Goal: Complete application form: Complete application form

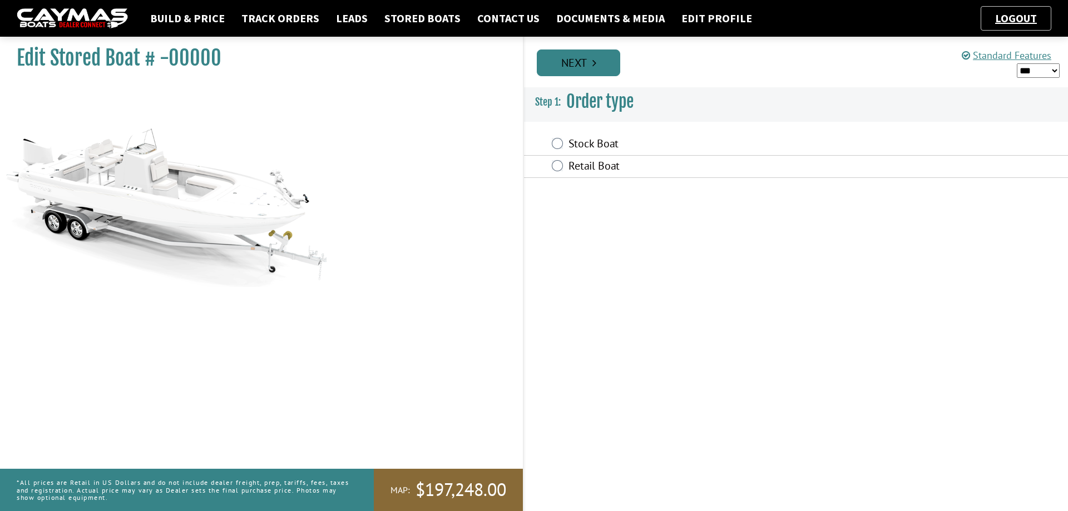
click at [596, 65] on icon "Pagination" at bounding box center [594, 62] width 4 height 11
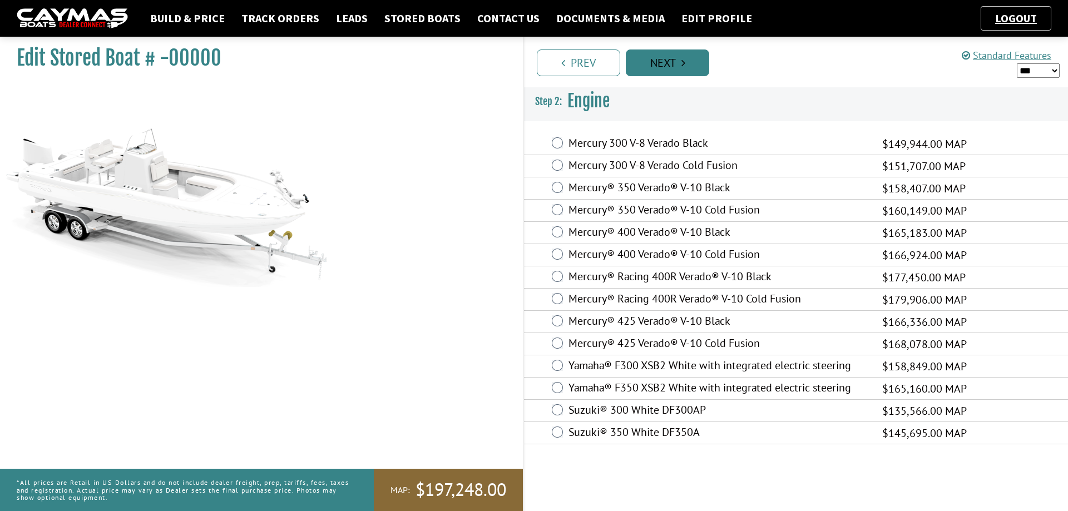
click at [684, 69] on link "Next" at bounding box center [667, 63] width 83 height 27
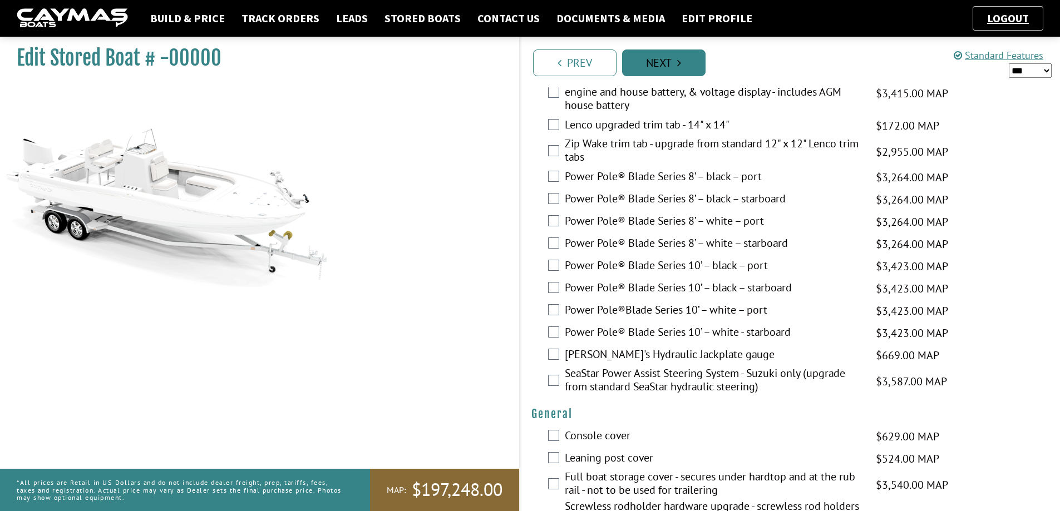
scroll to position [389, 0]
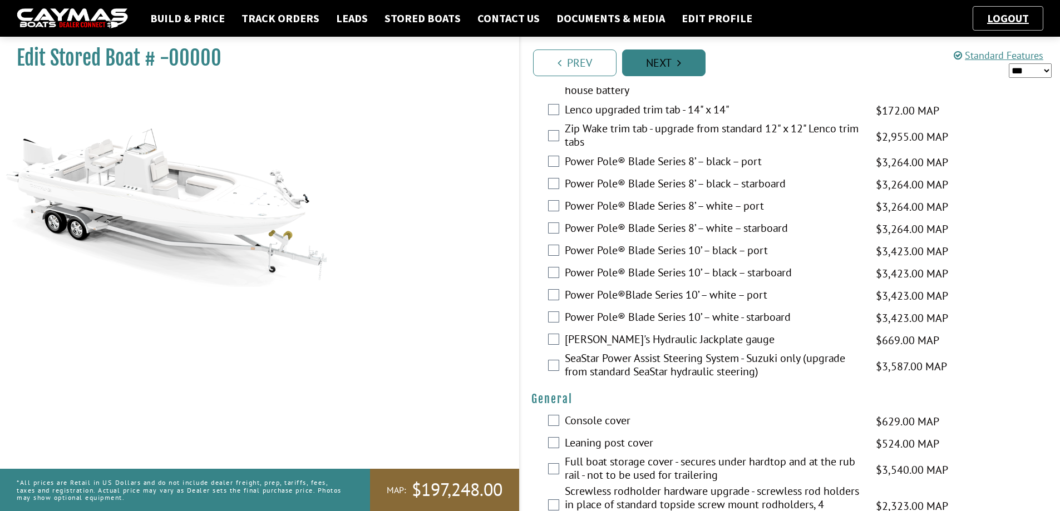
click at [685, 65] on link "Next" at bounding box center [663, 63] width 83 height 27
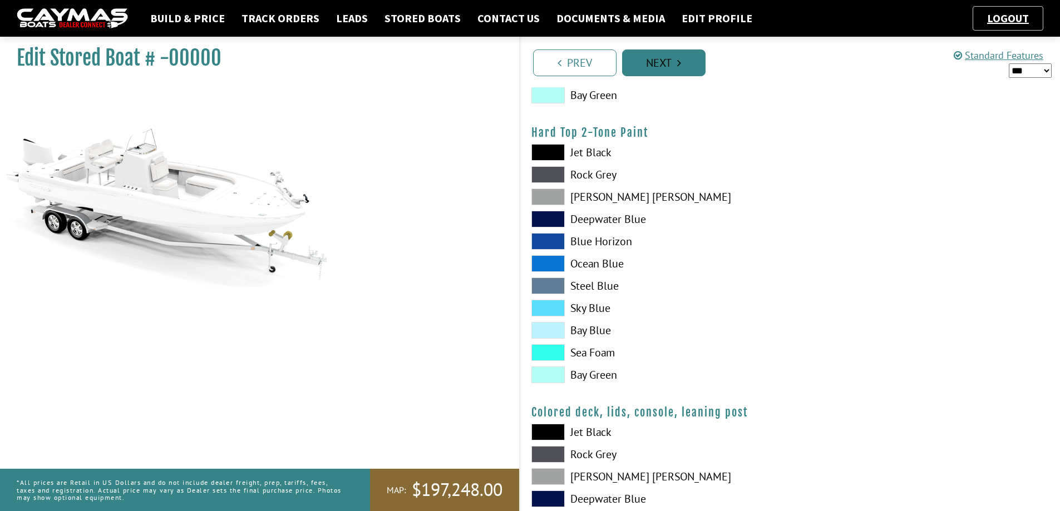
scroll to position [1057, 0]
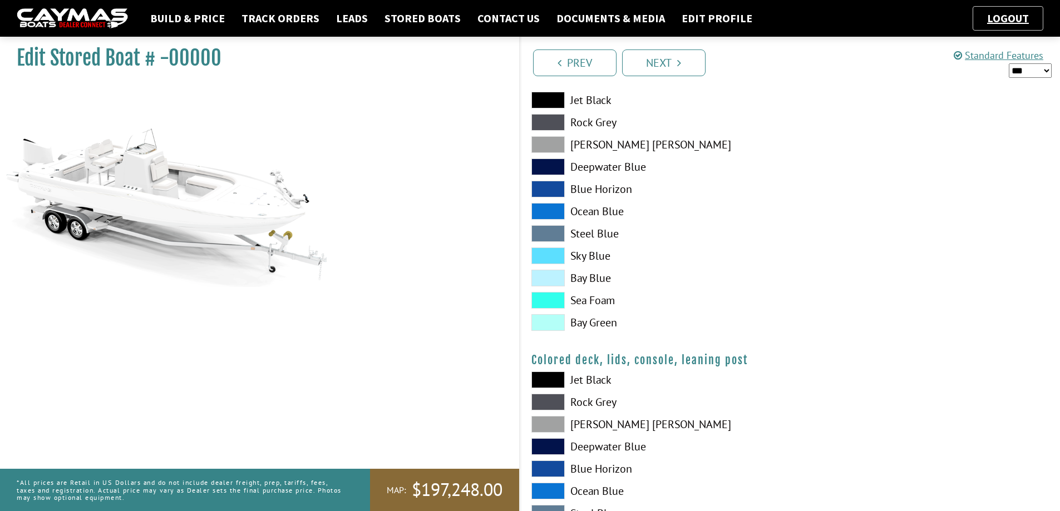
click at [547, 325] on span at bounding box center [547, 322] width 33 height 17
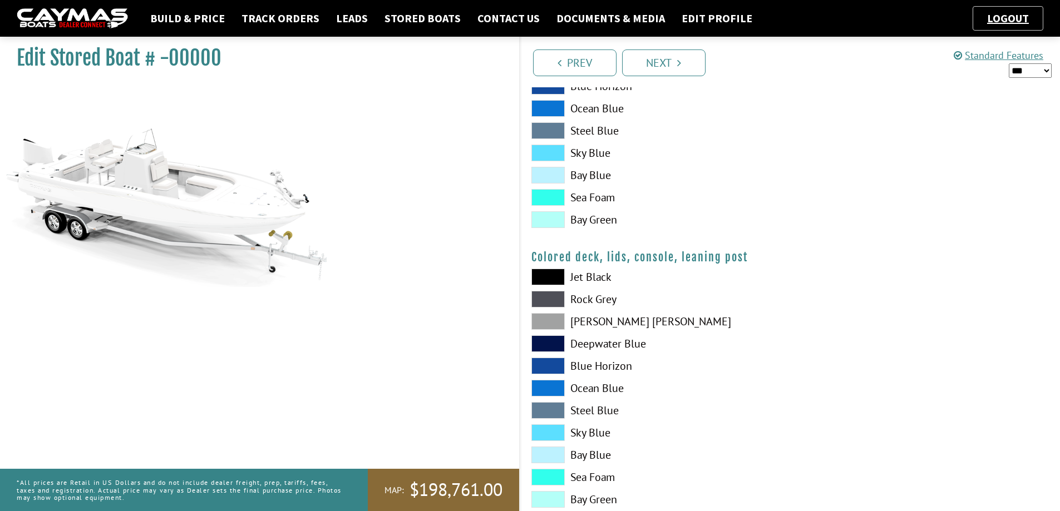
scroll to position [1189, 0]
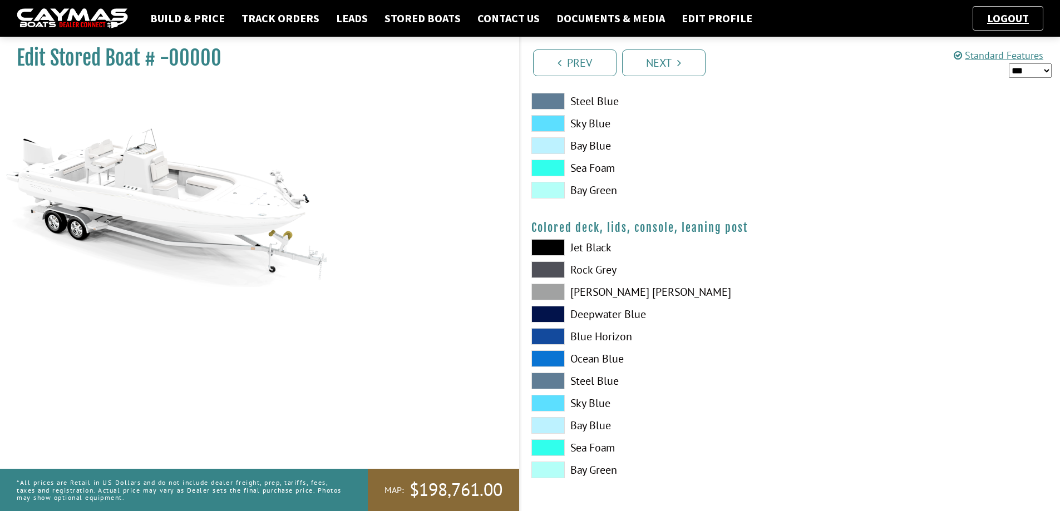
click at [557, 192] on span at bounding box center [547, 190] width 33 height 17
click at [672, 67] on link "Next" at bounding box center [663, 63] width 83 height 27
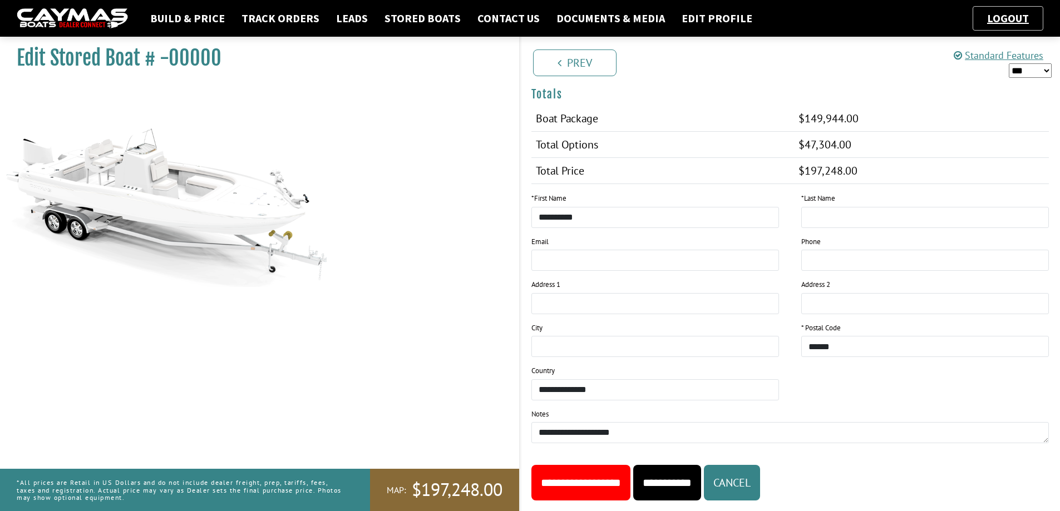
scroll to position [561, 0]
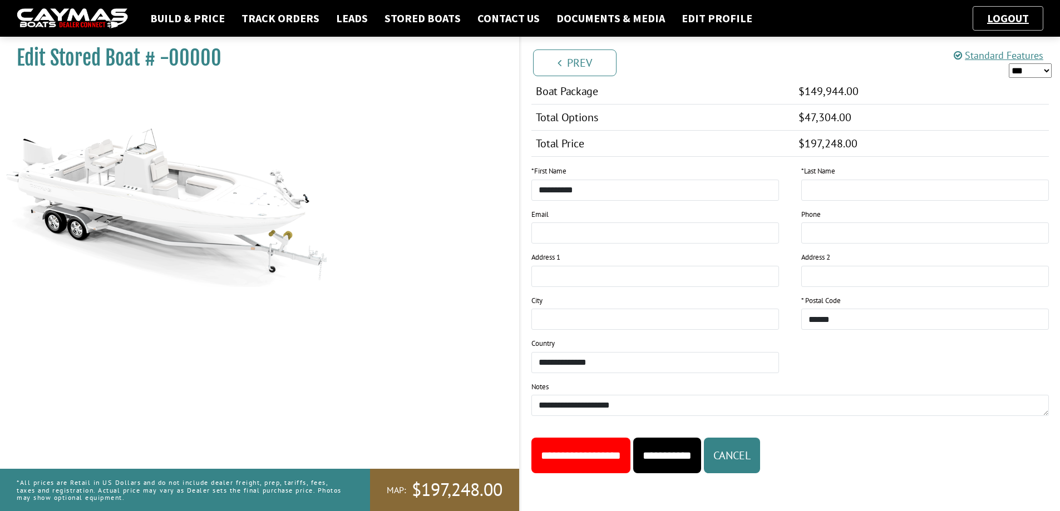
click at [701, 458] on input "**********" at bounding box center [667, 456] width 68 height 36
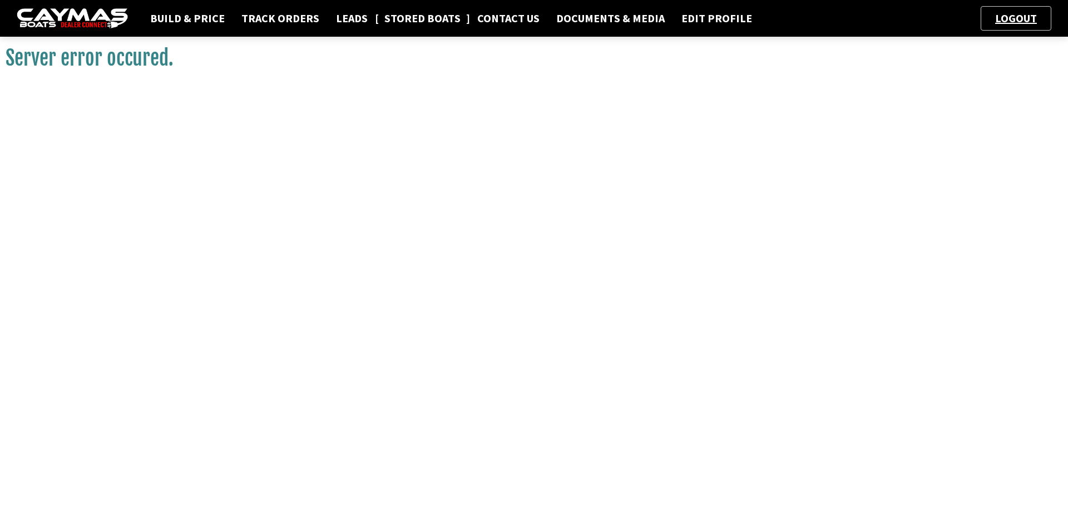
click at [428, 20] on link "Stored Boats" at bounding box center [422, 18] width 87 height 14
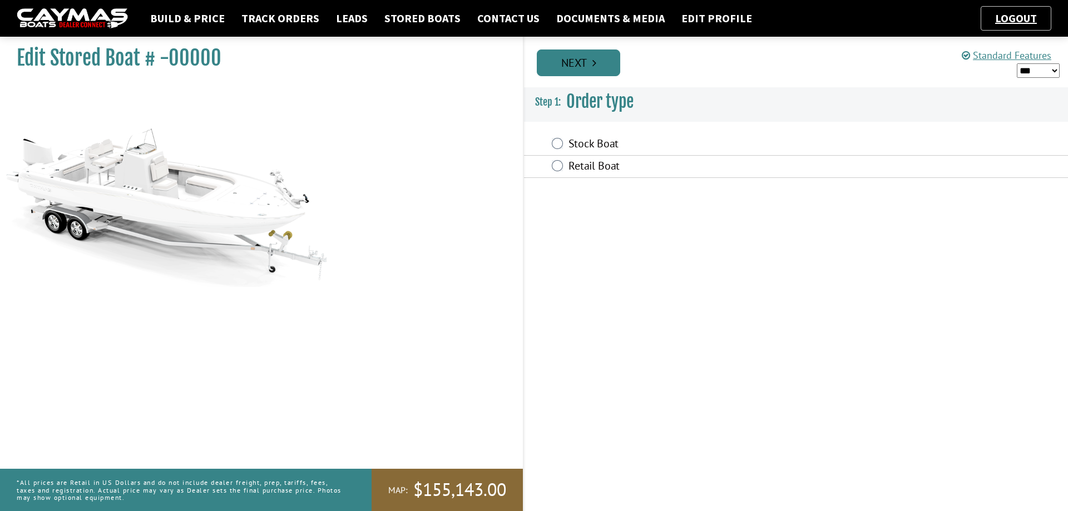
click at [606, 67] on link "Next" at bounding box center [578, 63] width 83 height 27
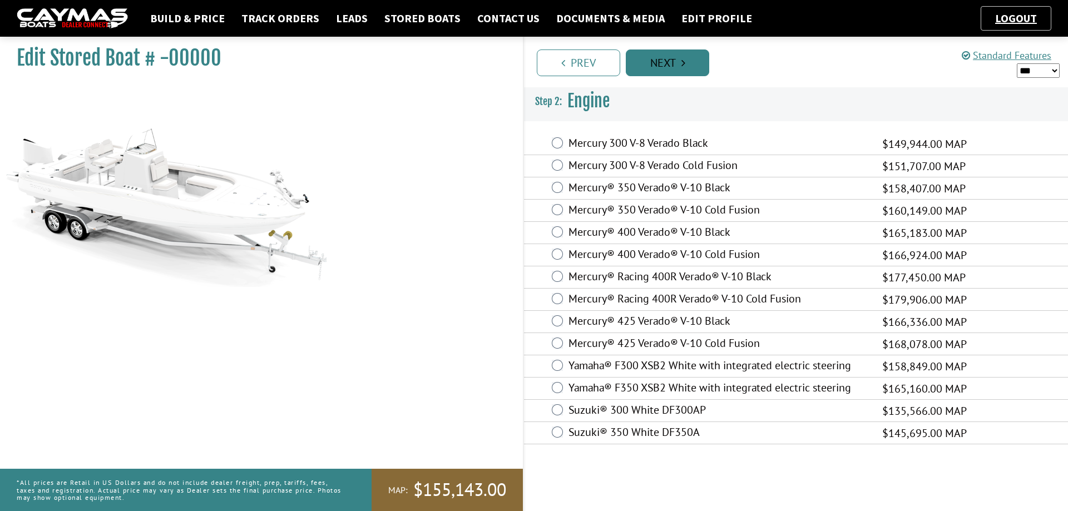
click at [651, 66] on link "Next" at bounding box center [667, 63] width 83 height 27
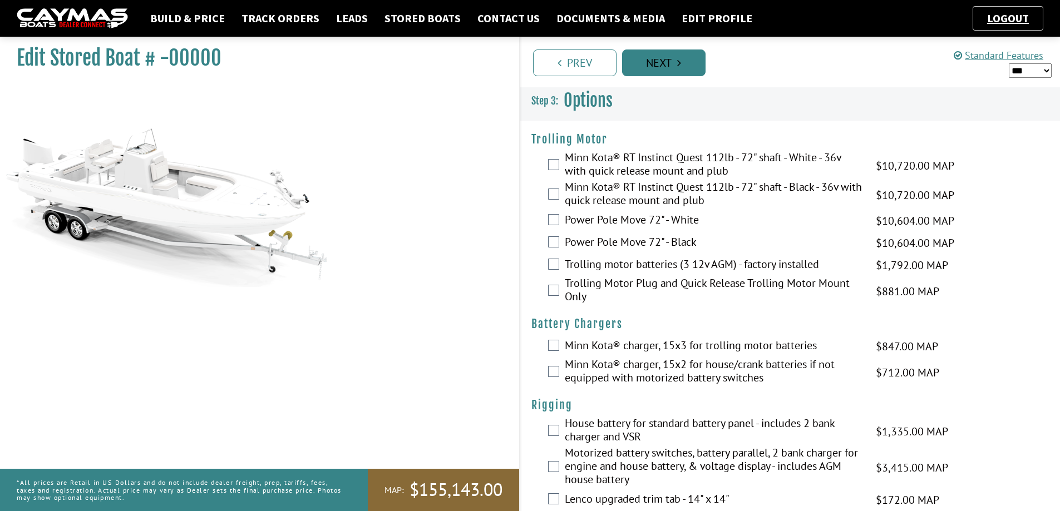
click at [672, 66] on link "Next" at bounding box center [663, 63] width 83 height 27
click at [682, 66] on link "Next" at bounding box center [663, 63] width 83 height 27
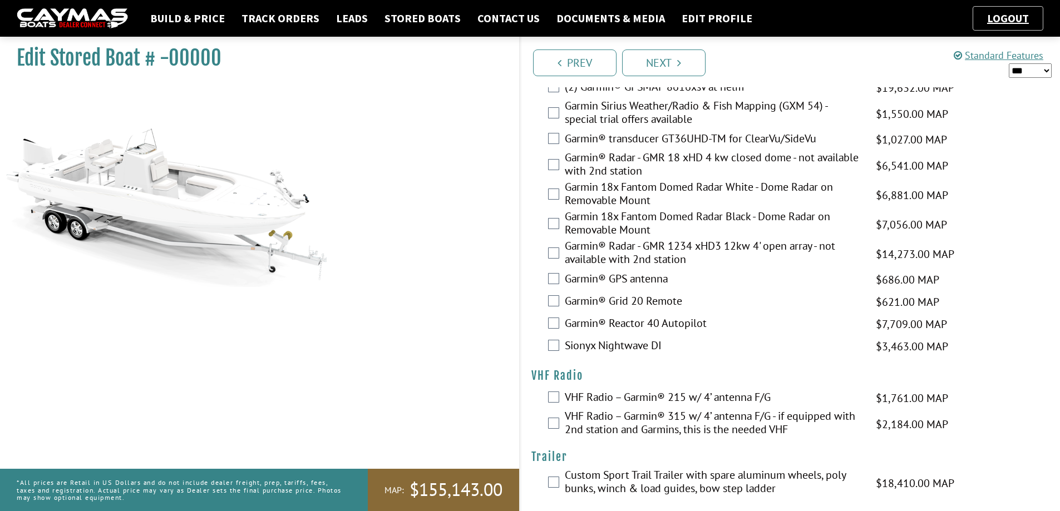
scroll to position [2731, 0]
click at [670, 67] on link "Next" at bounding box center [663, 63] width 83 height 27
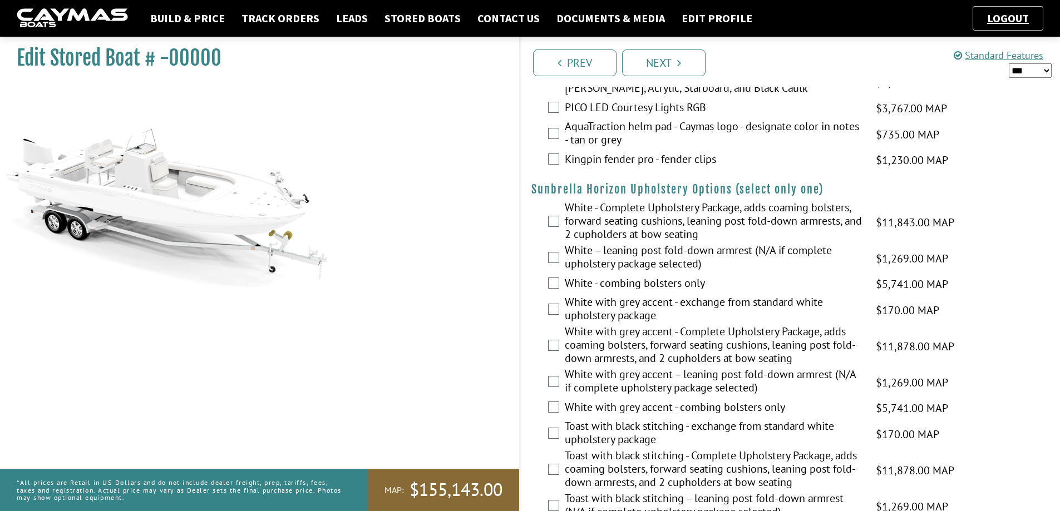
scroll to position [1563, 0]
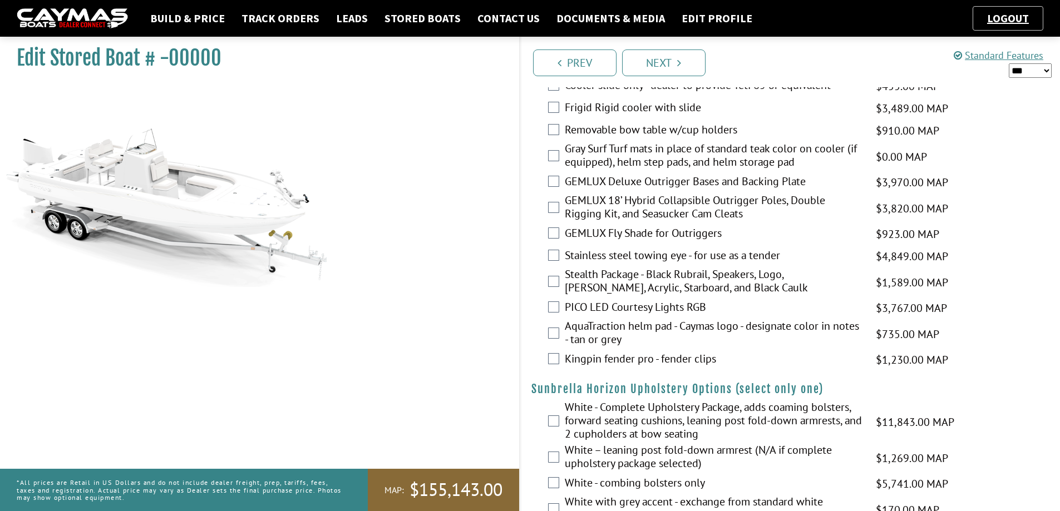
click at [108, 10] on img at bounding box center [72, 18] width 111 height 21
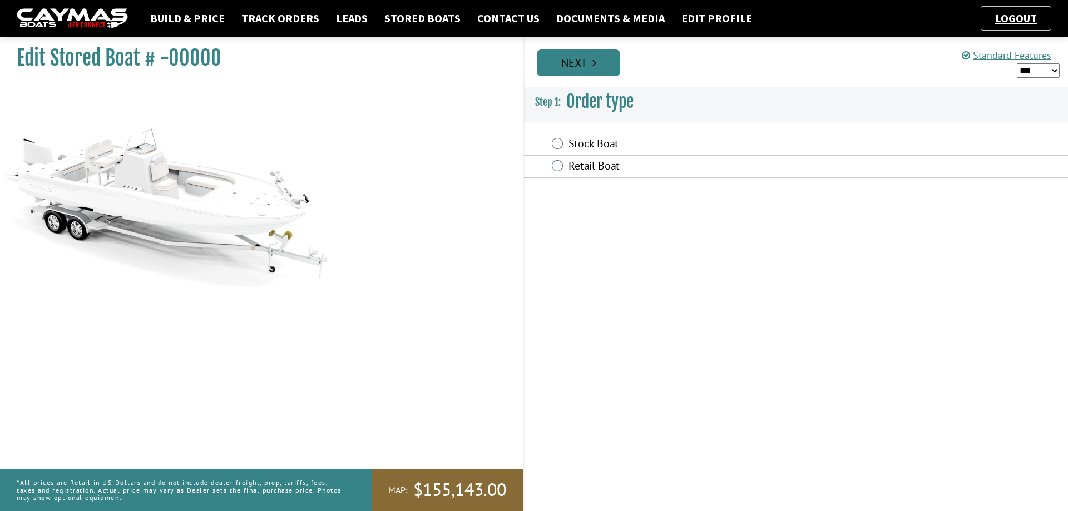
click at [589, 63] on link "Next" at bounding box center [578, 63] width 83 height 27
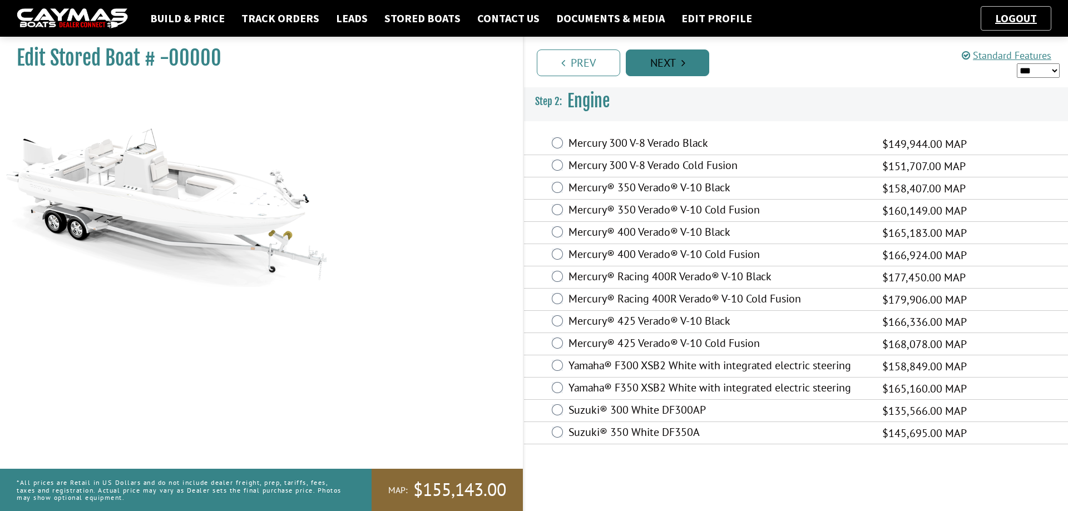
click at [686, 64] on link "Next" at bounding box center [667, 63] width 83 height 27
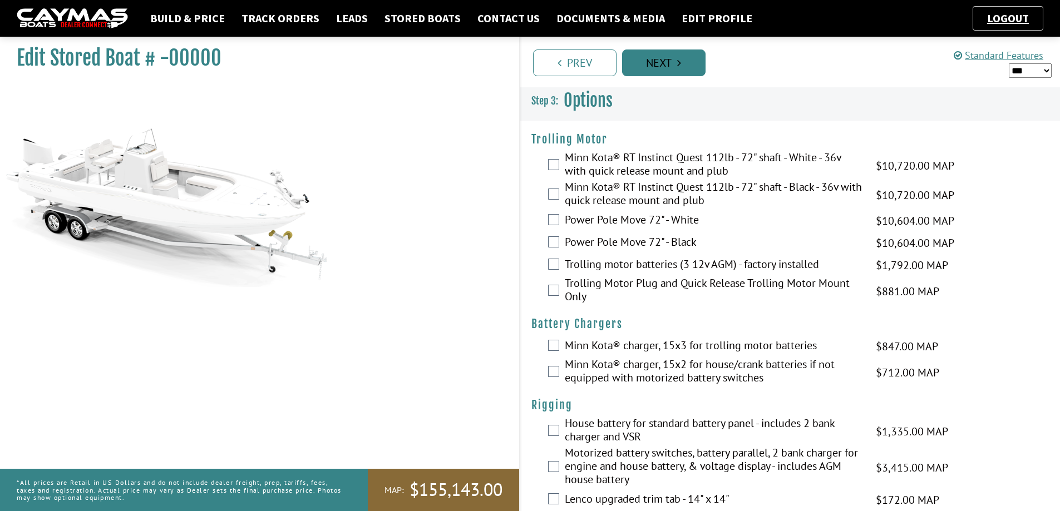
click at [690, 66] on link "Next" at bounding box center [663, 63] width 83 height 27
click at [278, 14] on link "Track Orders" at bounding box center [280, 18] width 89 height 14
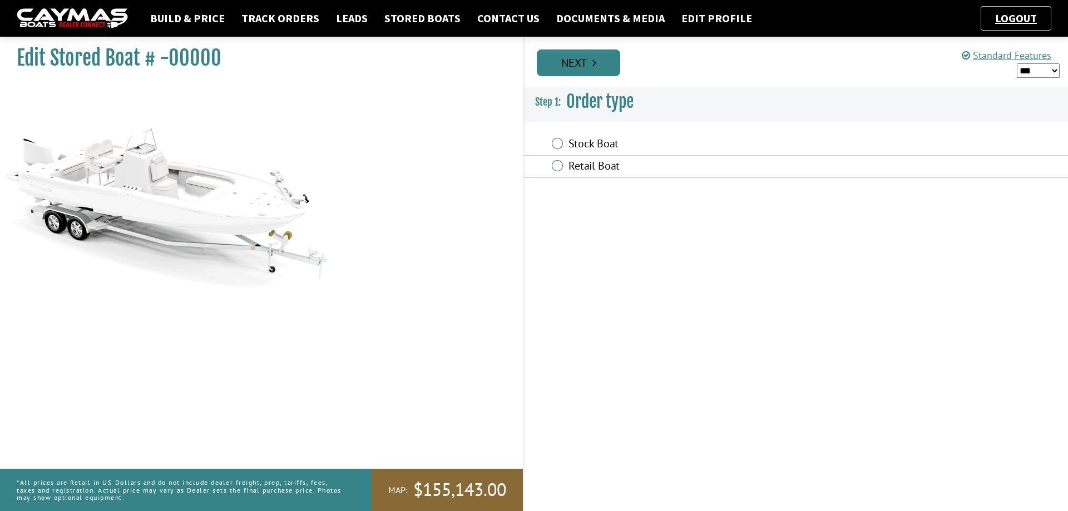
click at [593, 66] on icon "Pagination" at bounding box center [594, 62] width 4 height 11
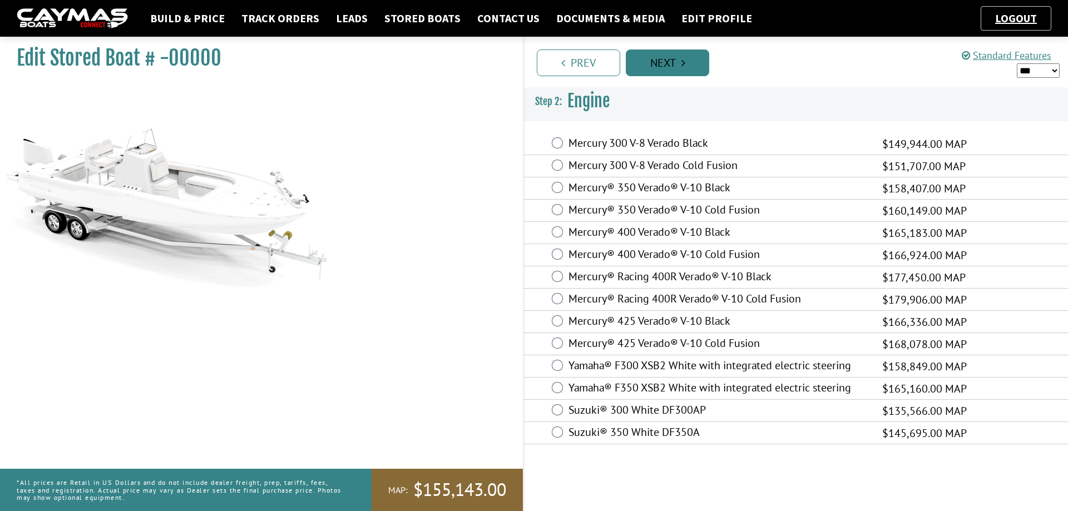
click at [687, 70] on link "Next" at bounding box center [667, 63] width 83 height 27
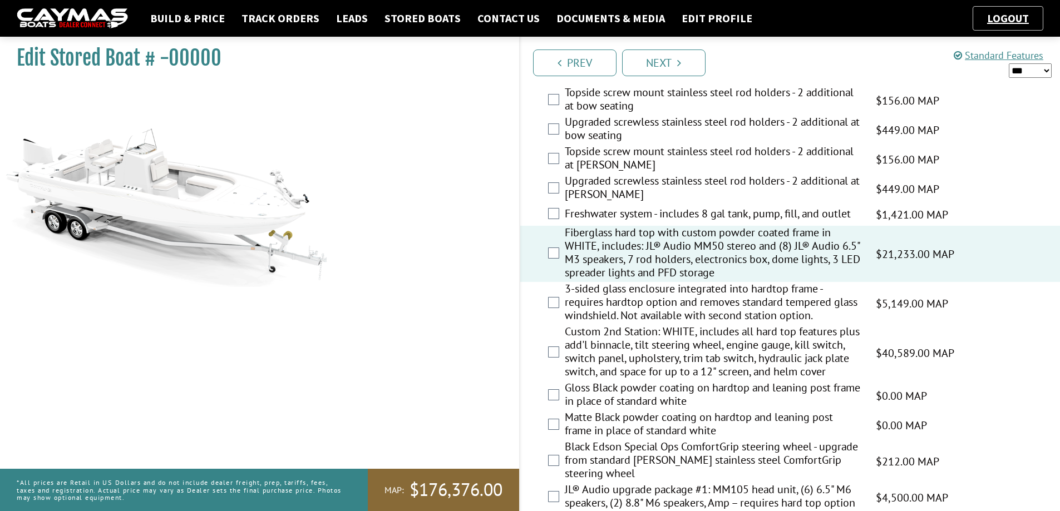
scroll to position [556, 0]
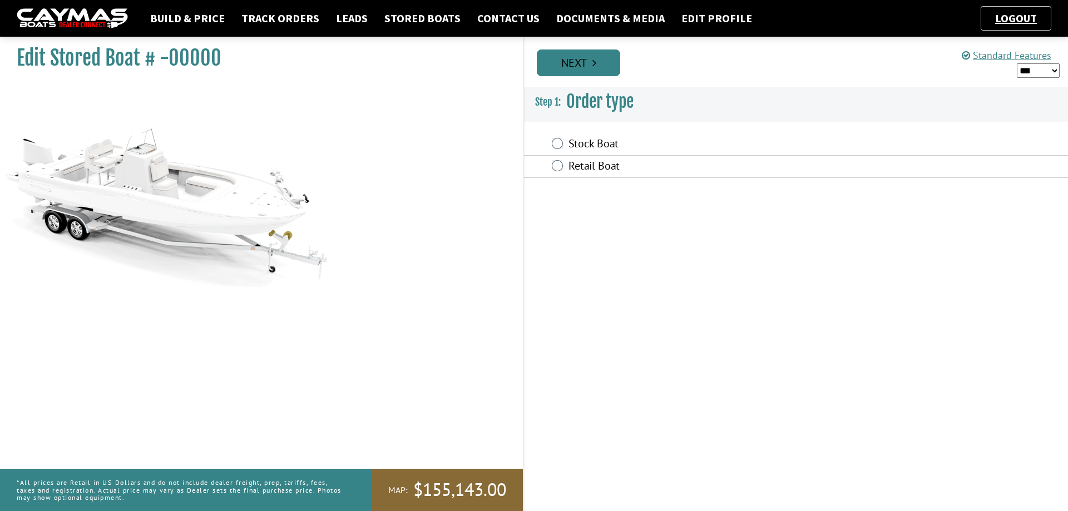
click at [601, 67] on link "Next" at bounding box center [578, 63] width 83 height 27
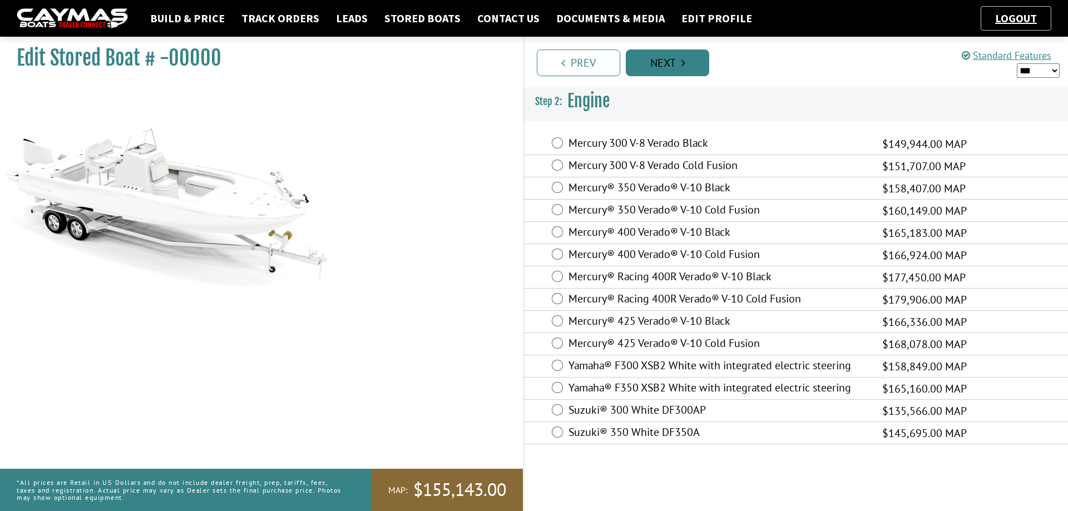
click at [689, 64] on link "Next" at bounding box center [667, 63] width 83 height 27
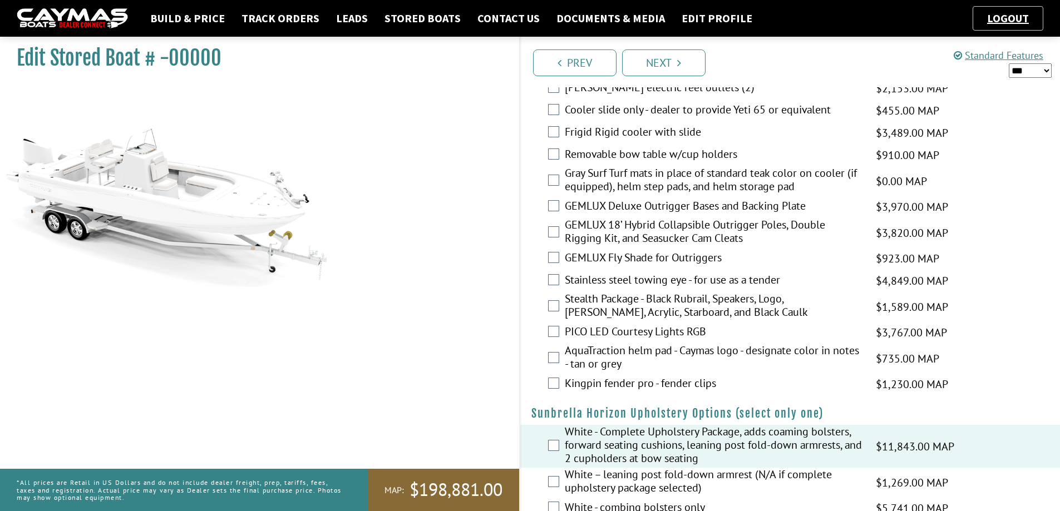
scroll to position [1558, 0]
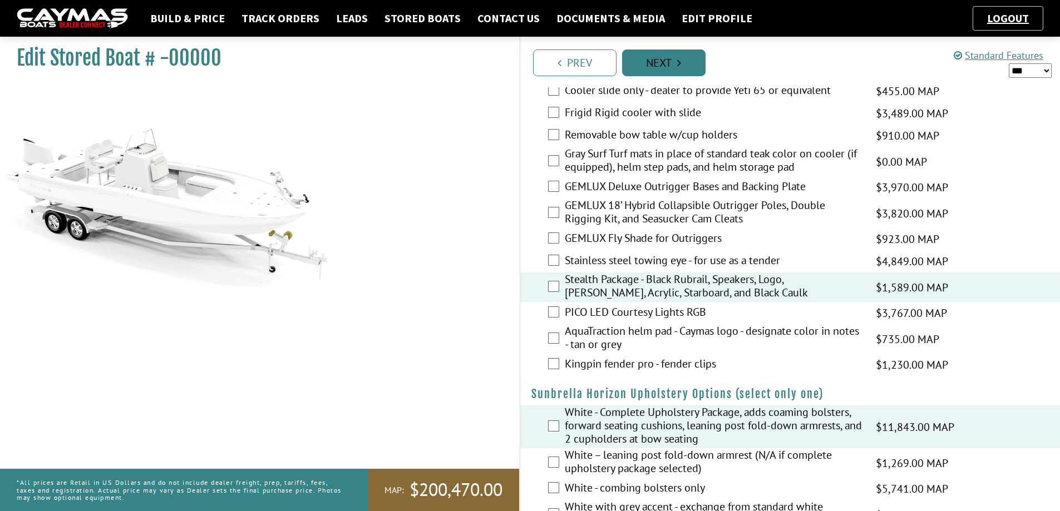
click at [674, 65] on link "Next" at bounding box center [663, 63] width 83 height 27
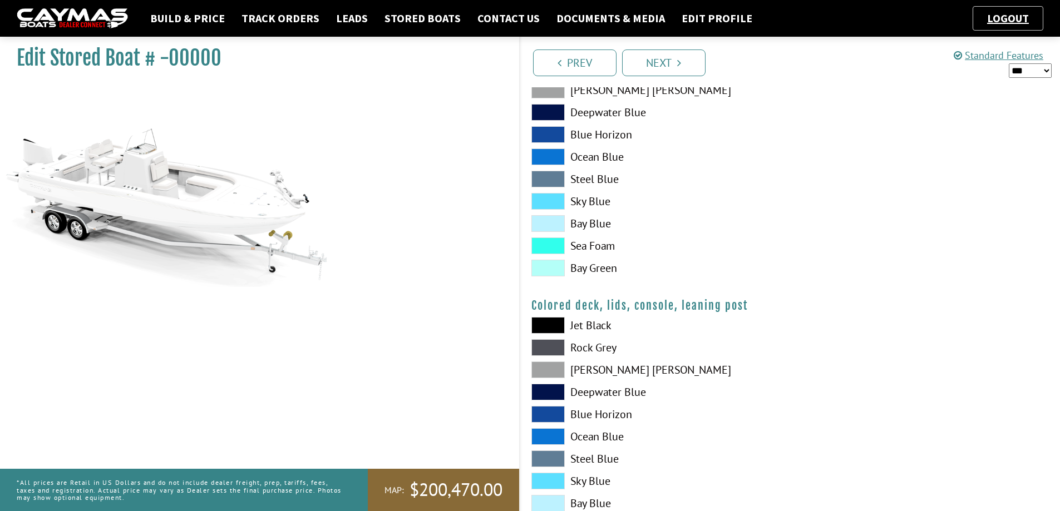
scroll to position [1113, 0]
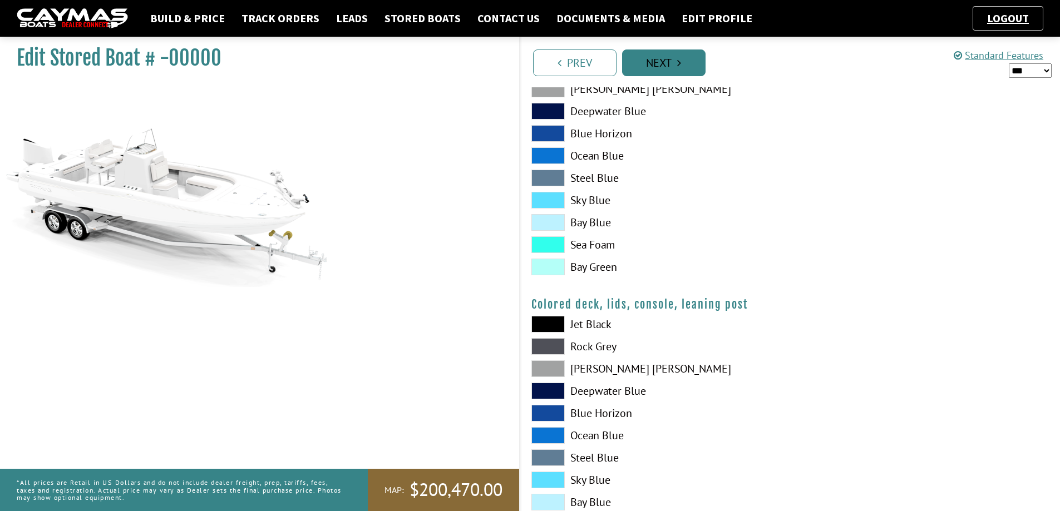
click at [694, 65] on link "Next" at bounding box center [663, 63] width 83 height 27
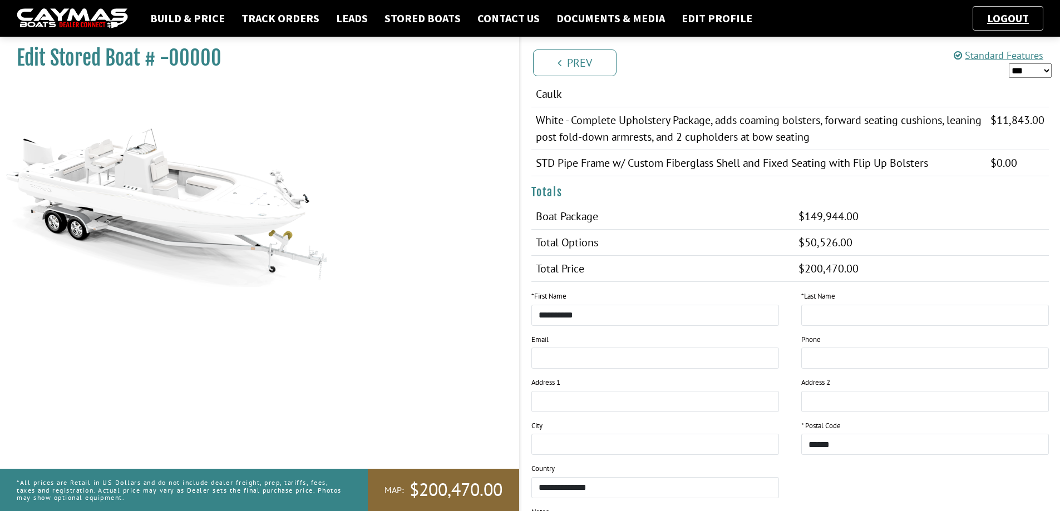
scroll to position [656, 0]
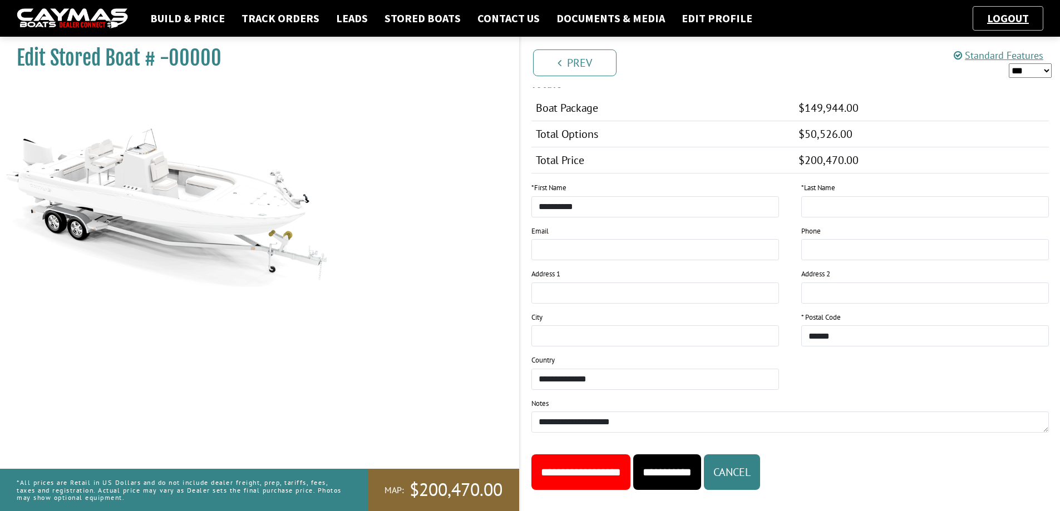
click at [701, 458] on input "**********" at bounding box center [667, 473] width 68 height 36
click at [616, 466] on input "**********" at bounding box center [580, 473] width 99 height 36
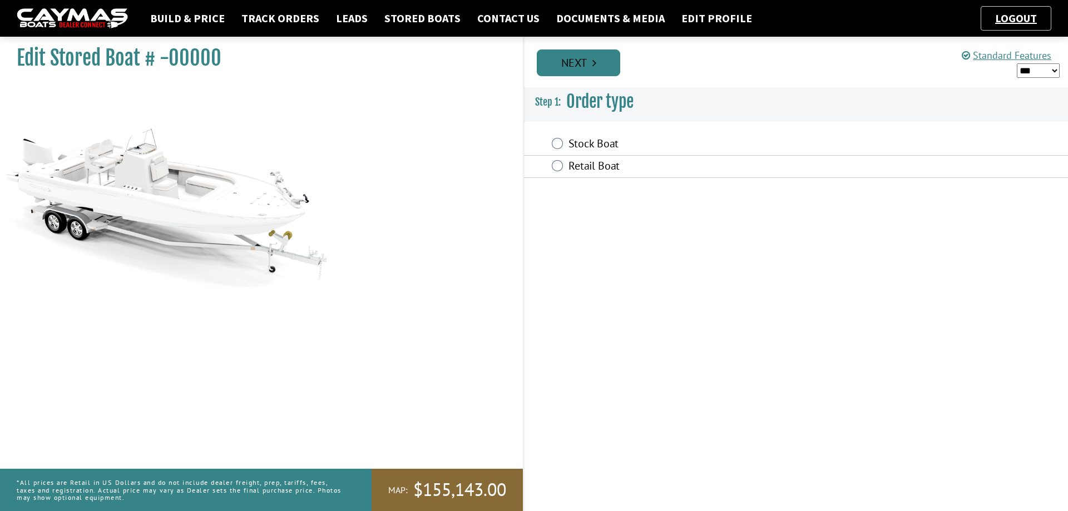
click at [569, 62] on link "Next" at bounding box center [578, 63] width 83 height 27
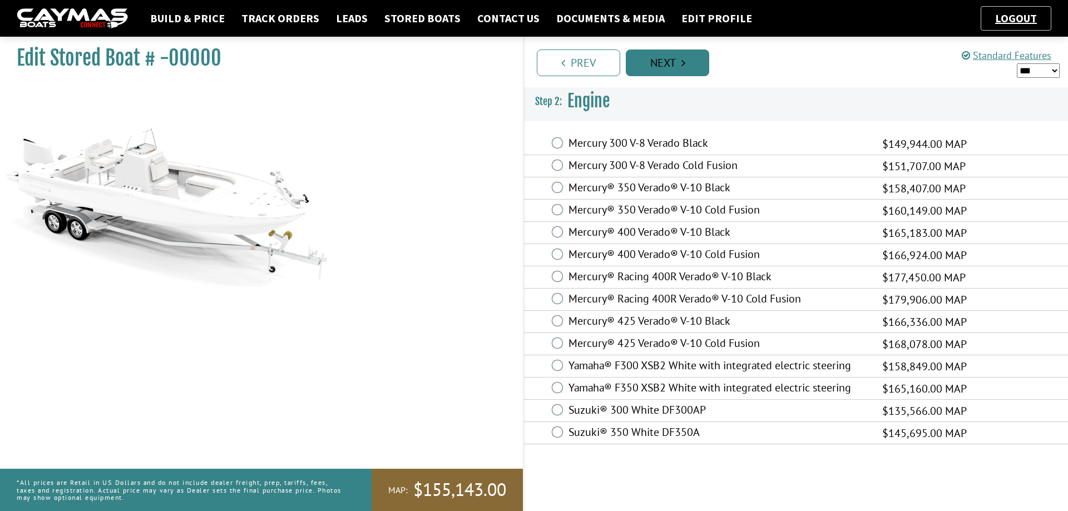
click at [677, 70] on link "Next" at bounding box center [667, 63] width 83 height 27
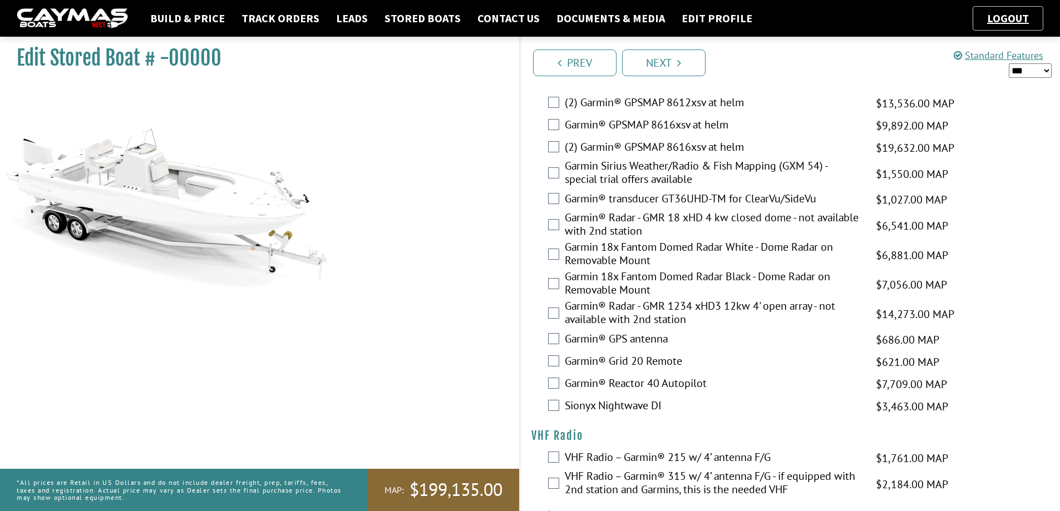
scroll to position [2731, 0]
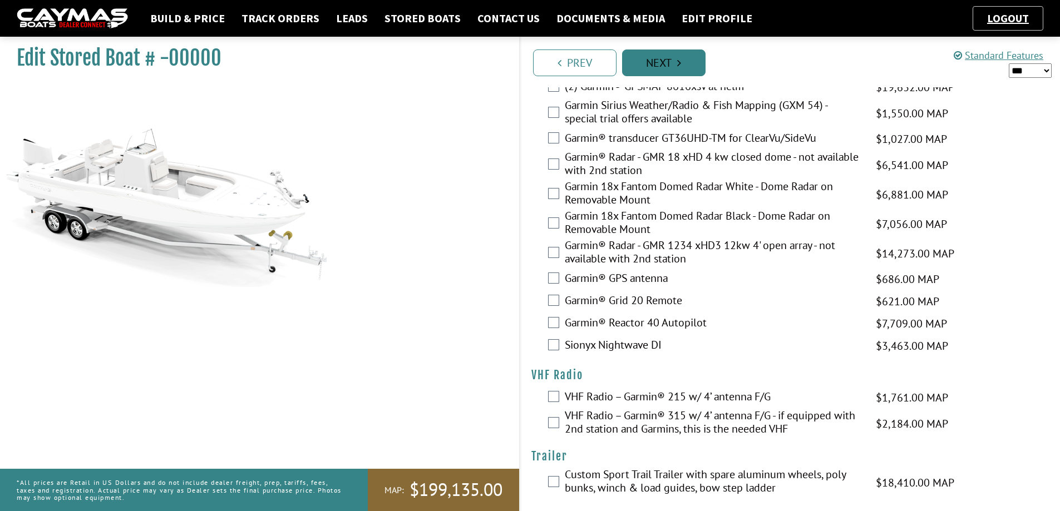
click at [679, 61] on icon "Pagination" at bounding box center [679, 62] width 4 height 11
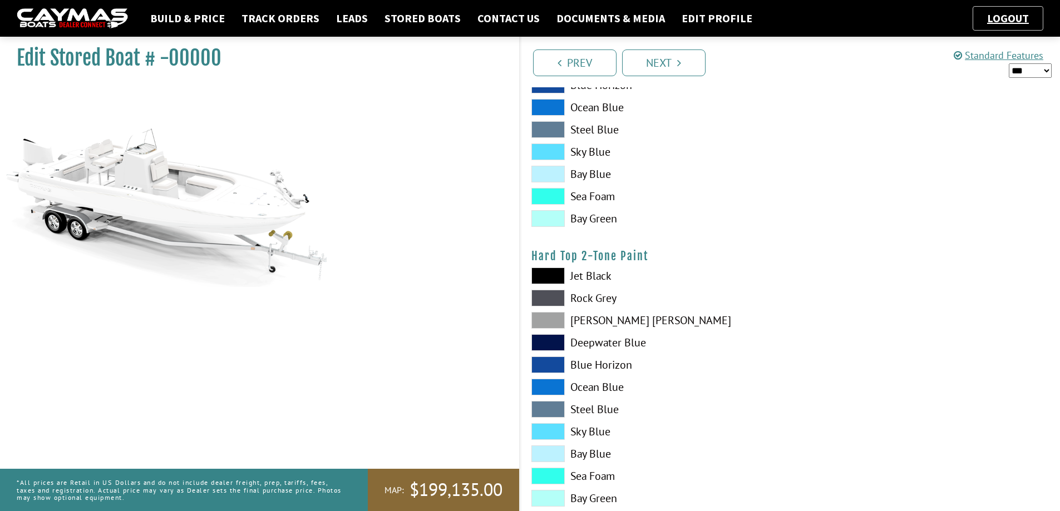
scroll to position [1189, 0]
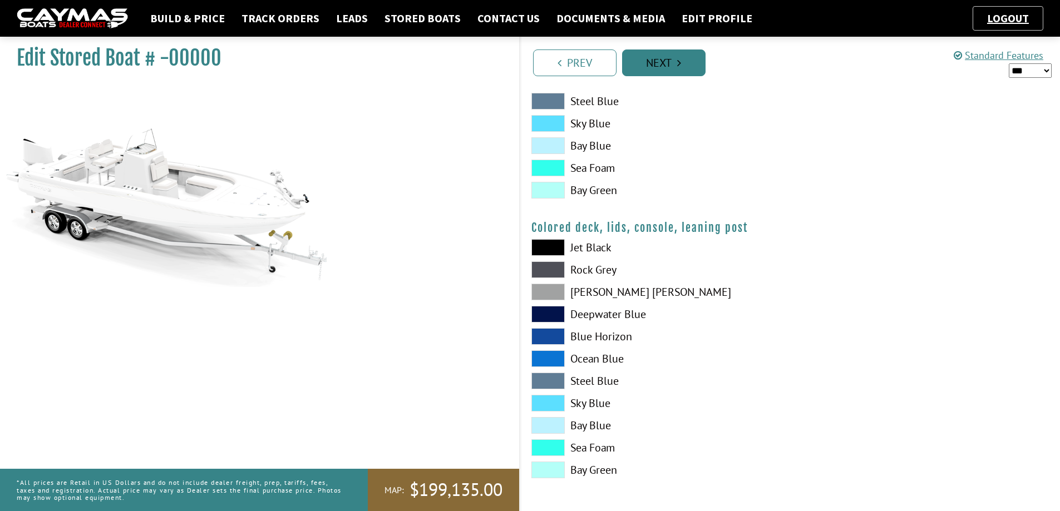
click at [687, 66] on link "Next" at bounding box center [663, 63] width 83 height 27
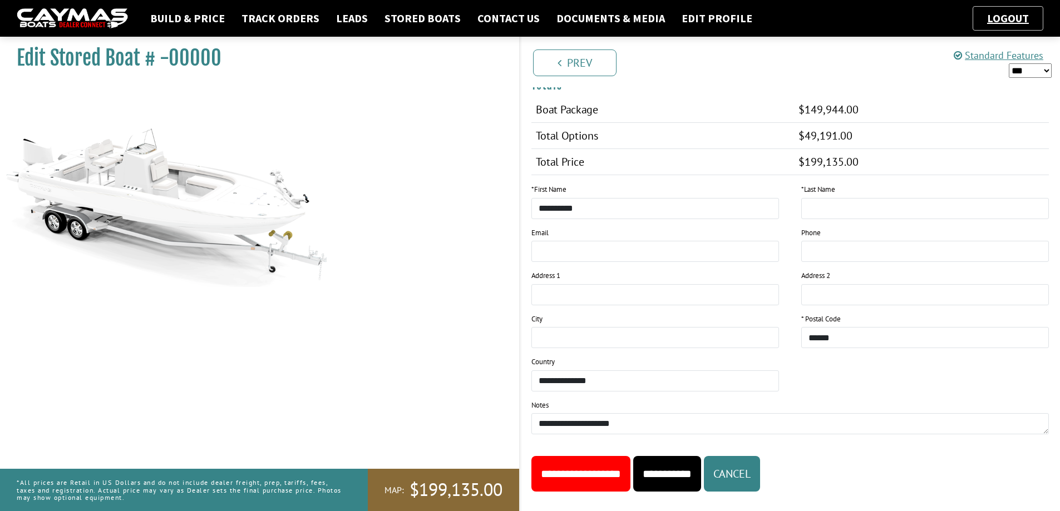
scroll to position [630, 0]
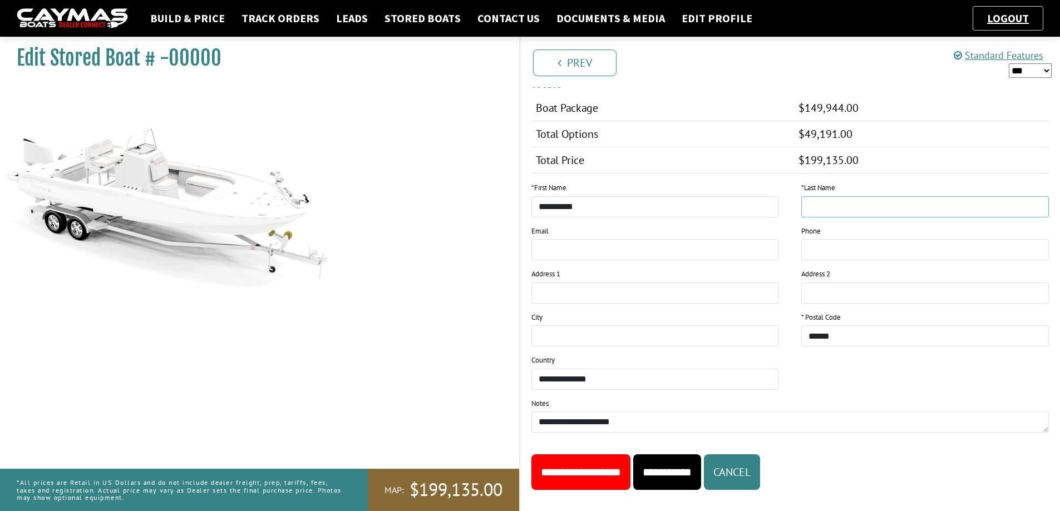
click at [852, 196] on input "text" at bounding box center [925, 206] width 248 height 21
type input "*******"
type input "**********"
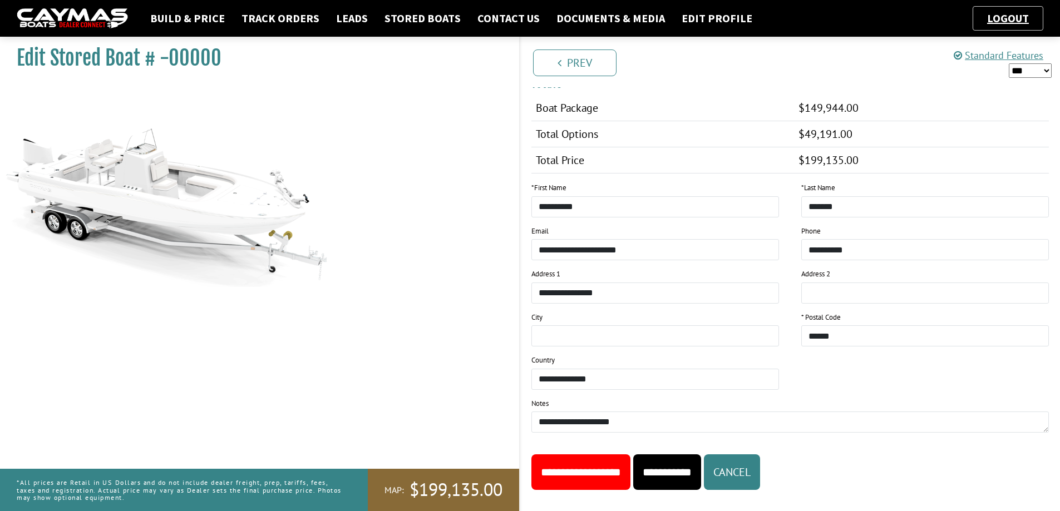
type input "**********"
select select "**"
click at [627, 456] on input "**********" at bounding box center [580, 473] width 99 height 36
